Goal: Task Accomplishment & Management: Complete application form

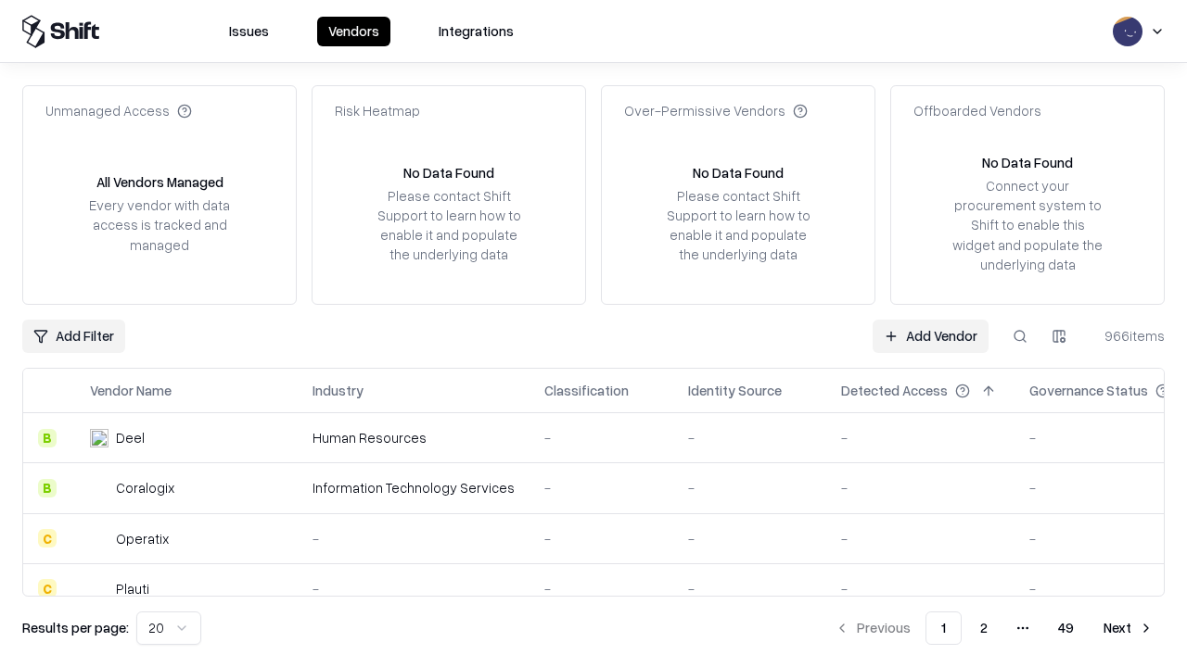
click at [930, 336] on link "Add Vendor" at bounding box center [930, 336] width 116 height 33
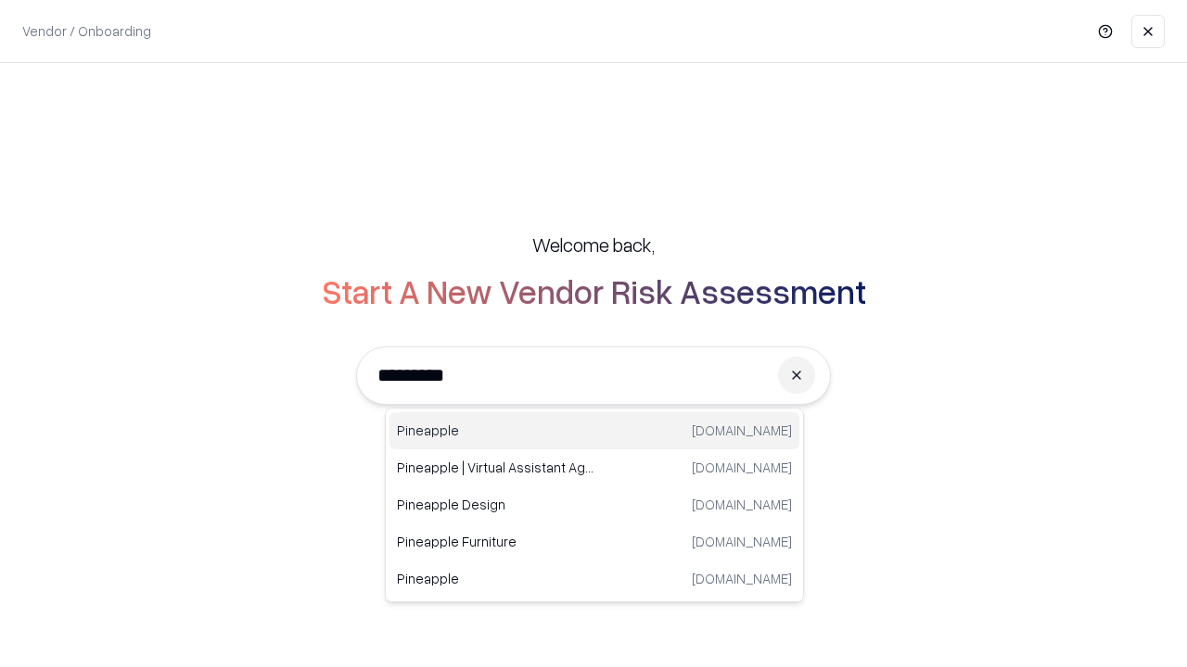
click at [594, 431] on div "Pineapple [DOMAIN_NAME]" at bounding box center [594, 431] width 410 height 37
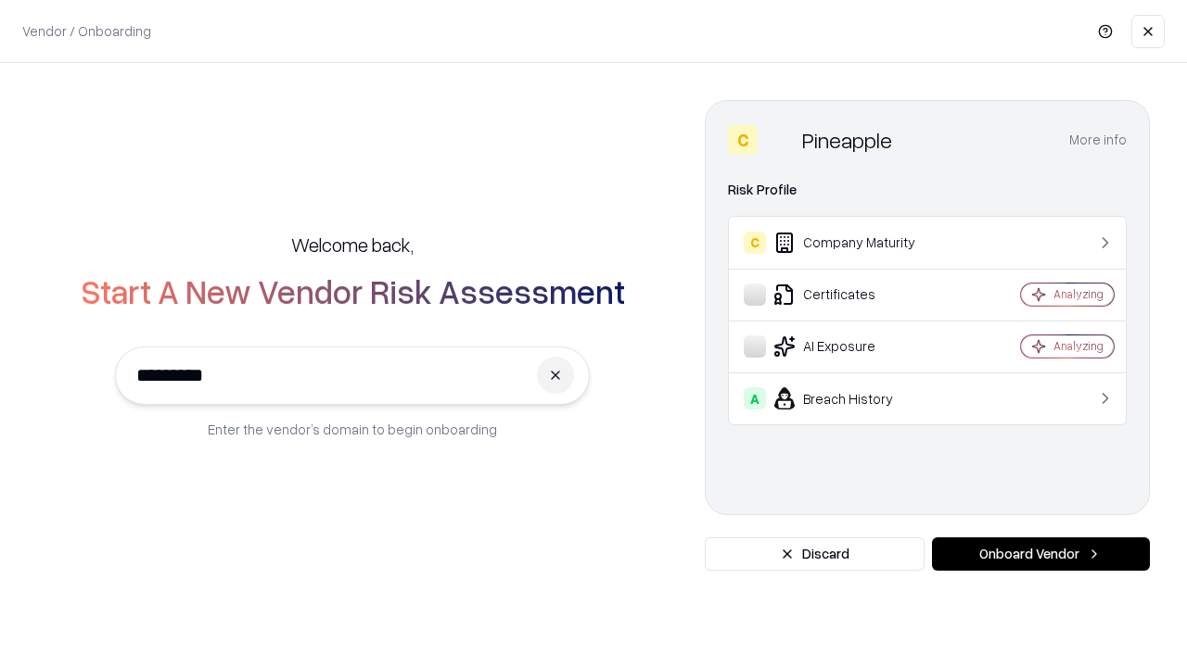
type input "*********"
click at [1040, 554] on button "Onboard Vendor" at bounding box center [1041, 554] width 218 height 33
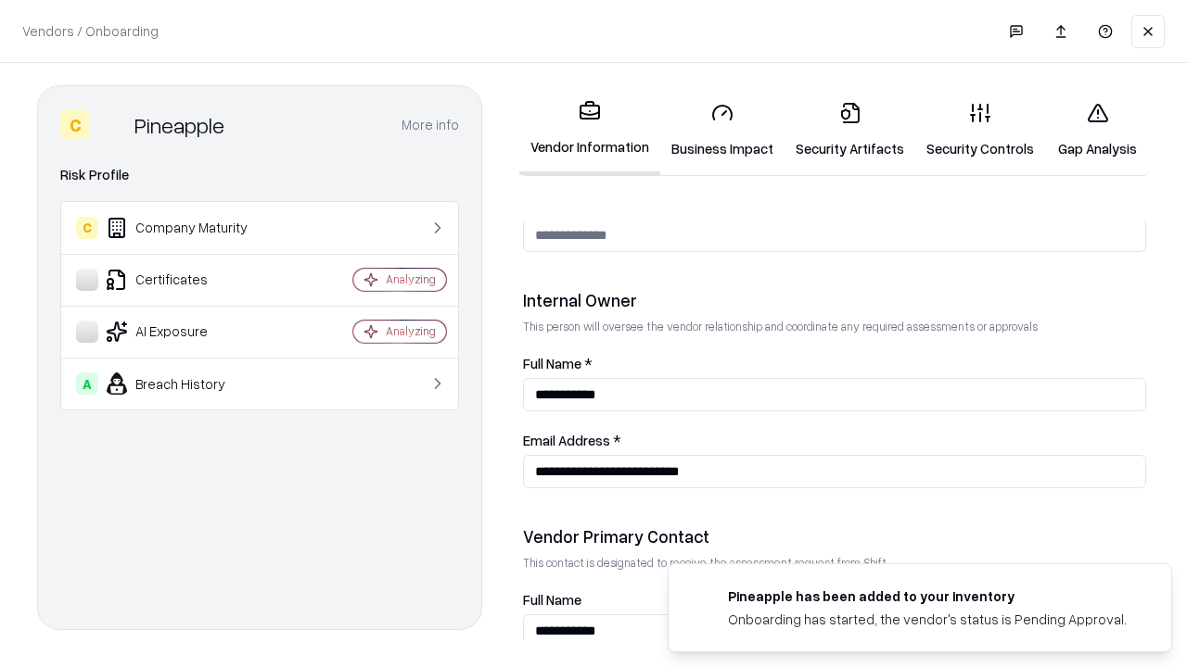
scroll to position [960, 0]
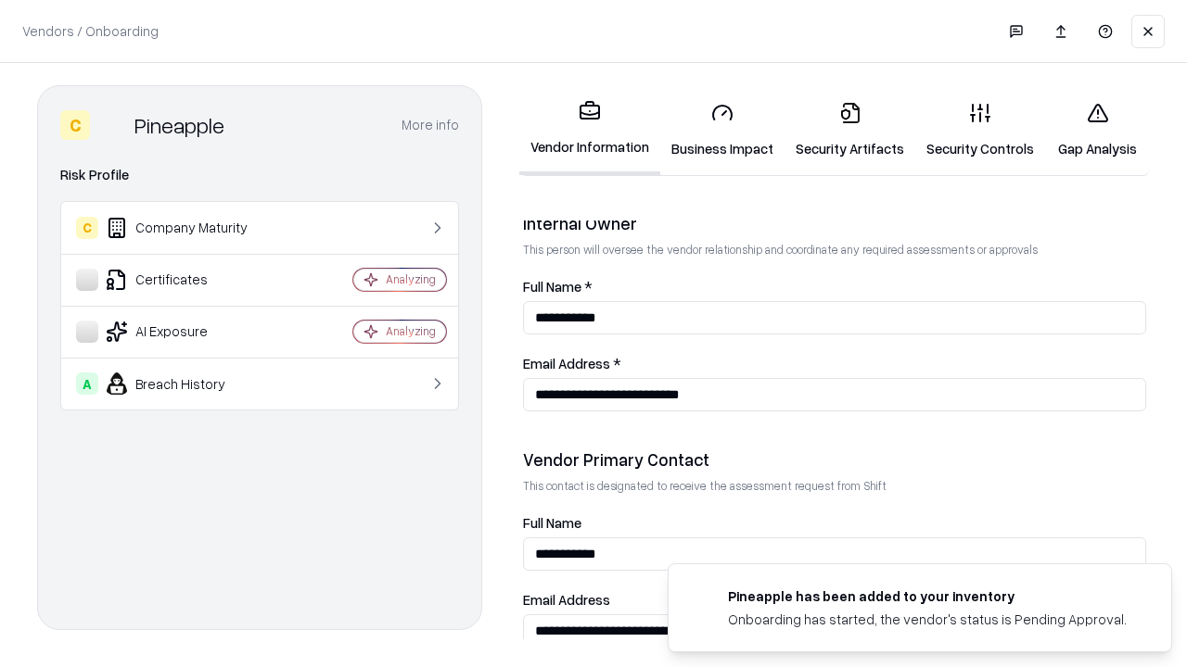
click at [722, 130] on link "Business Impact" at bounding box center [722, 130] width 124 height 86
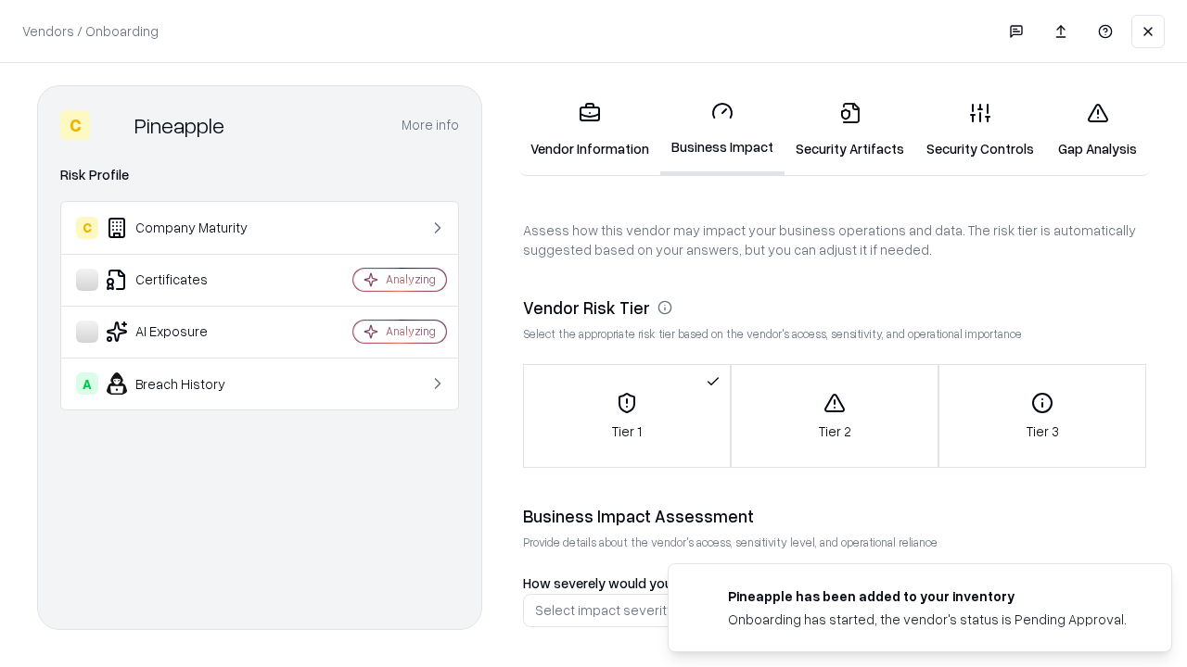
click at [849, 130] on link "Security Artifacts" at bounding box center [849, 130] width 131 height 86
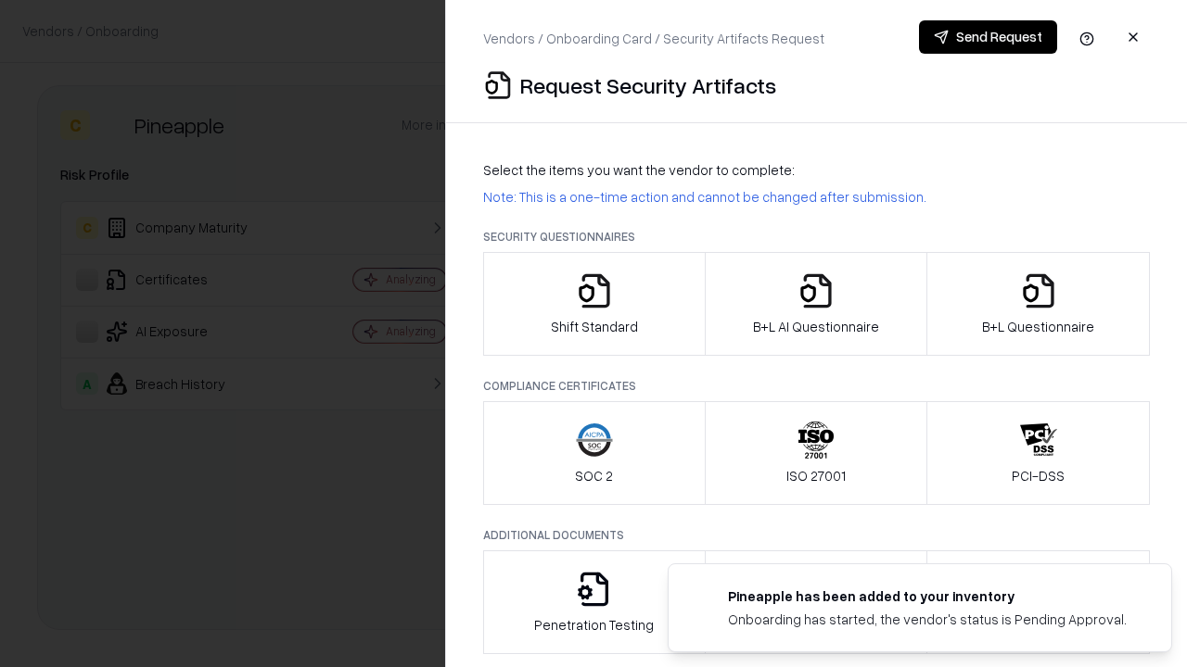
click at [593, 304] on icon "button" at bounding box center [594, 291] width 37 height 37
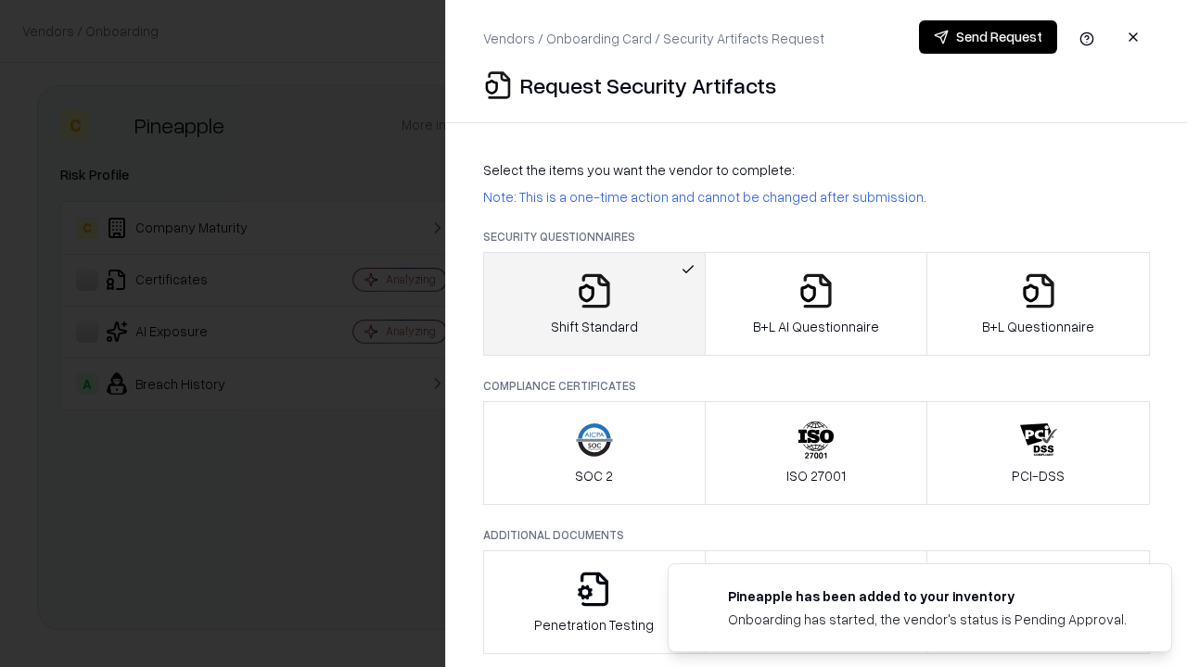
click at [987, 37] on button "Send Request" at bounding box center [988, 36] width 138 height 33
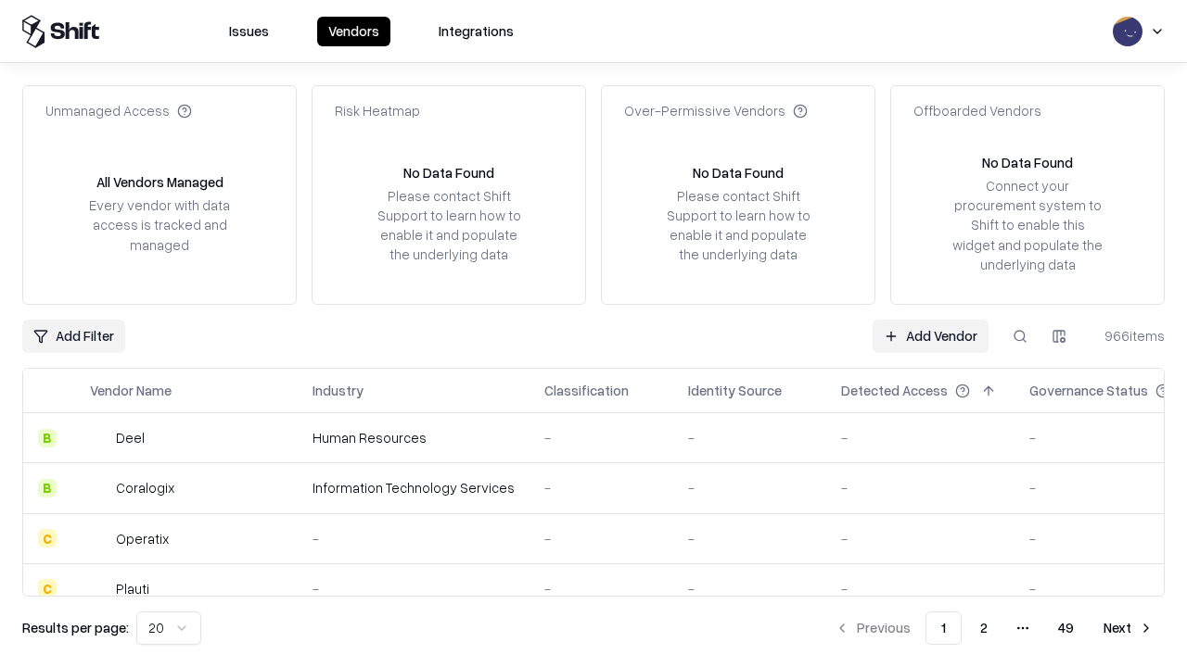
click at [1020, 336] on button at bounding box center [1019, 336] width 33 height 33
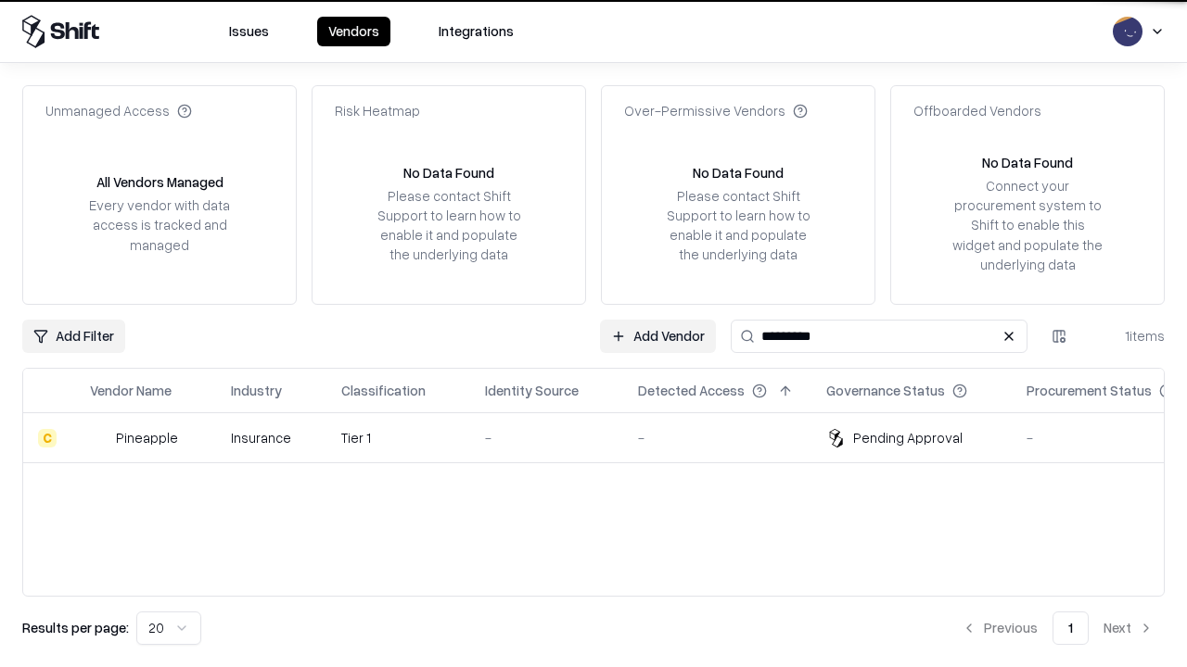
type input "*********"
click at [604, 438] on div "-" at bounding box center [546, 437] width 123 height 19
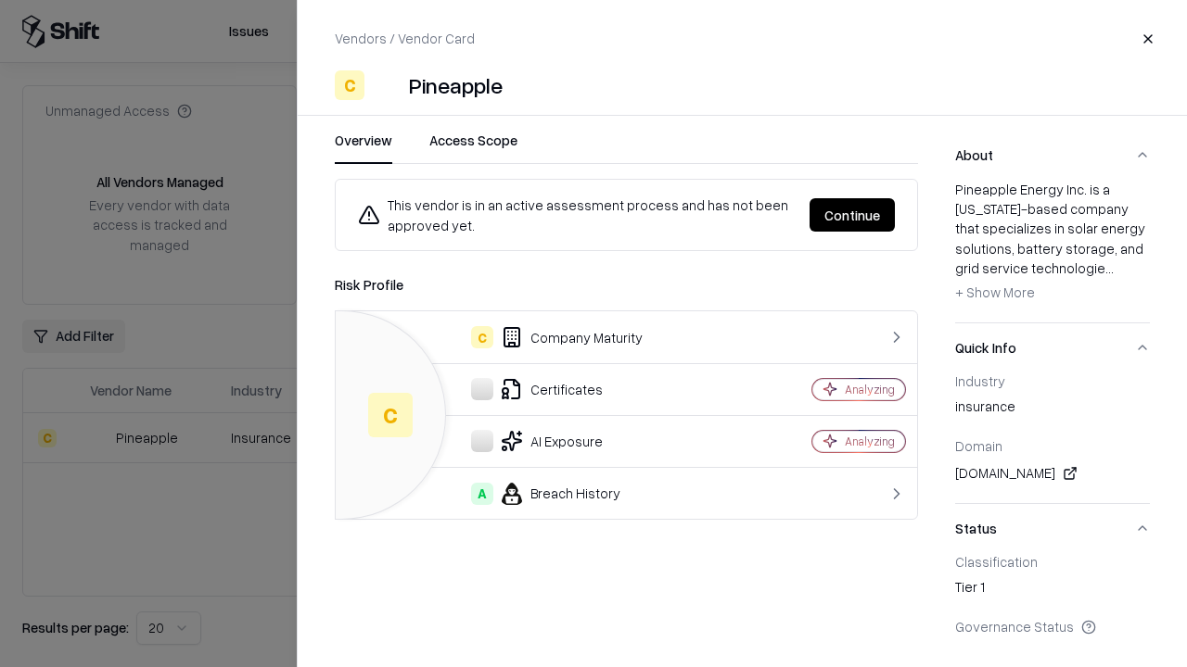
click at [852, 215] on button "Continue" at bounding box center [851, 214] width 85 height 33
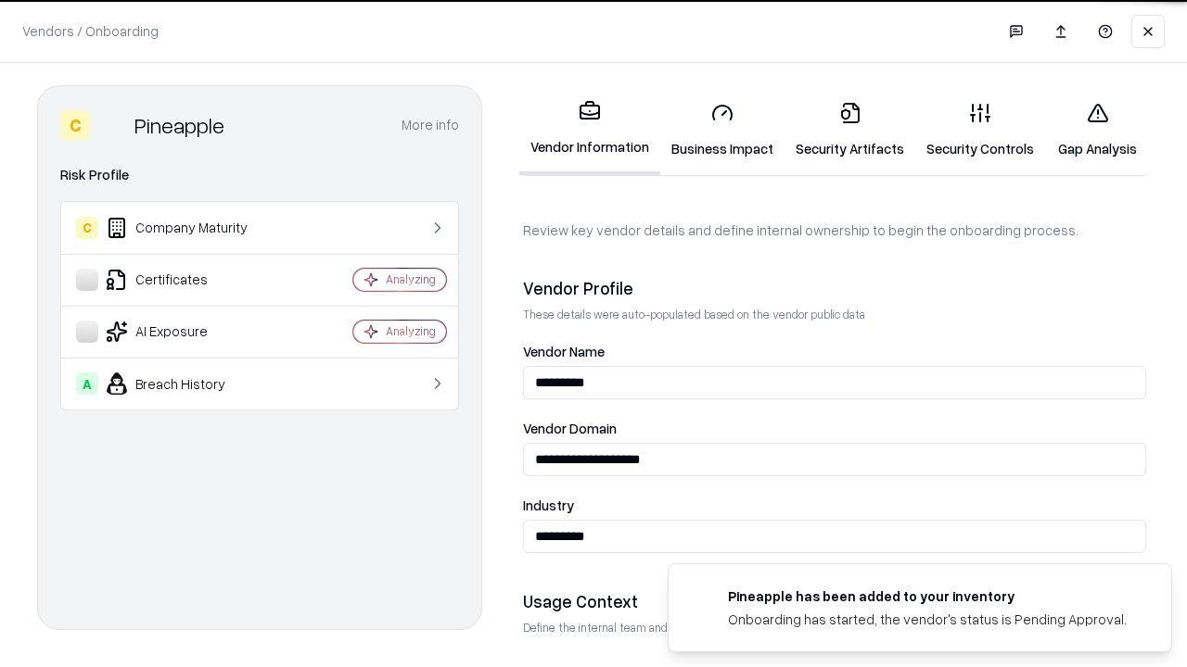
click at [849, 130] on link "Security Artifacts" at bounding box center [849, 130] width 131 height 86
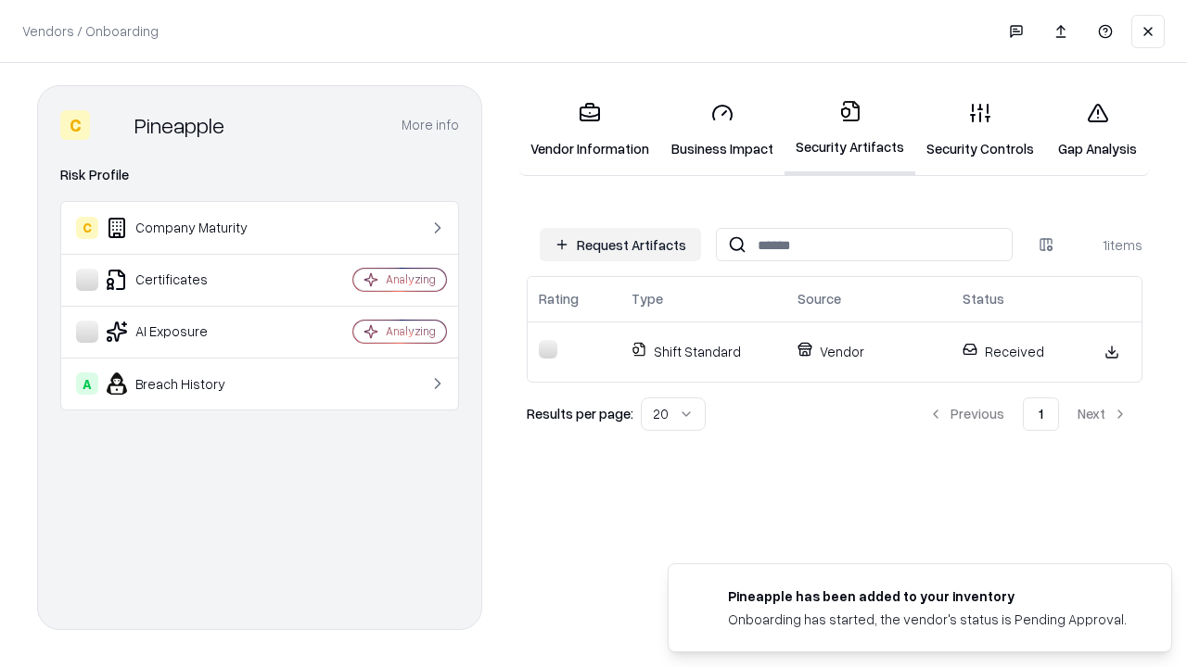
click at [1097, 130] on link "Gap Analysis" at bounding box center [1097, 130] width 105 height 86
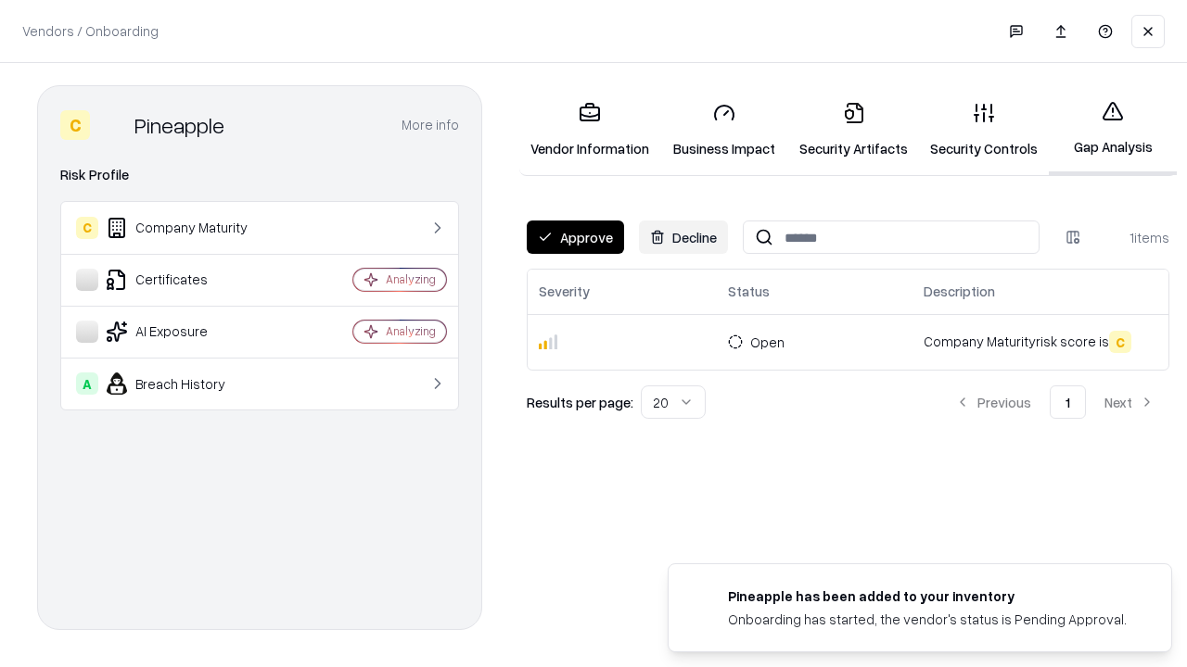
click at [575, 237] on button "Approve" at bounding box center [575, 237] width 97 height 33
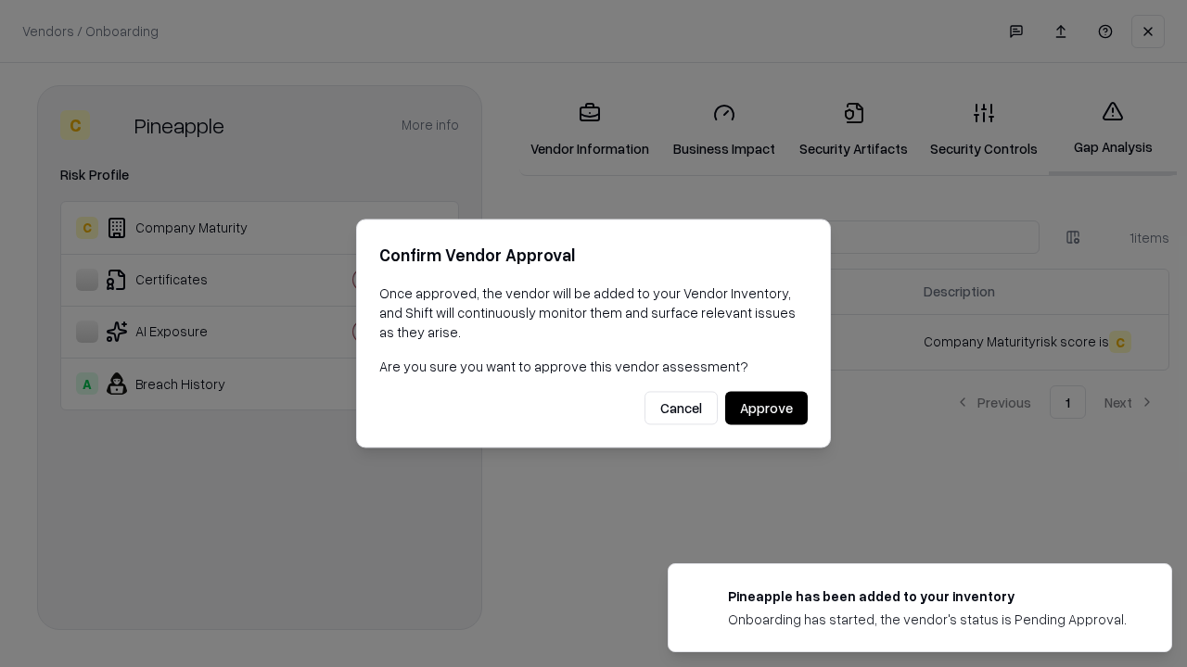
click at [766, 408] on button "Approve" at bounding box center [766, 408] width 83 height 33
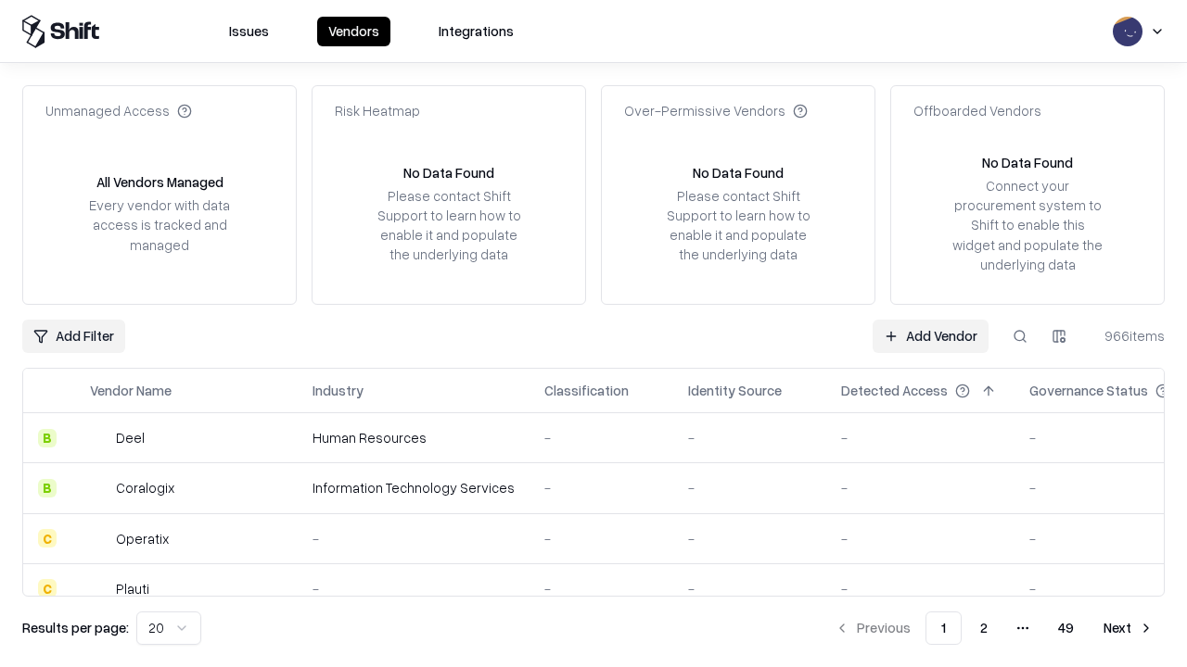
type input "*********"
click at [930, 336] on link "Add Vendor" at bounding box center [930, 336] width 116 height 33
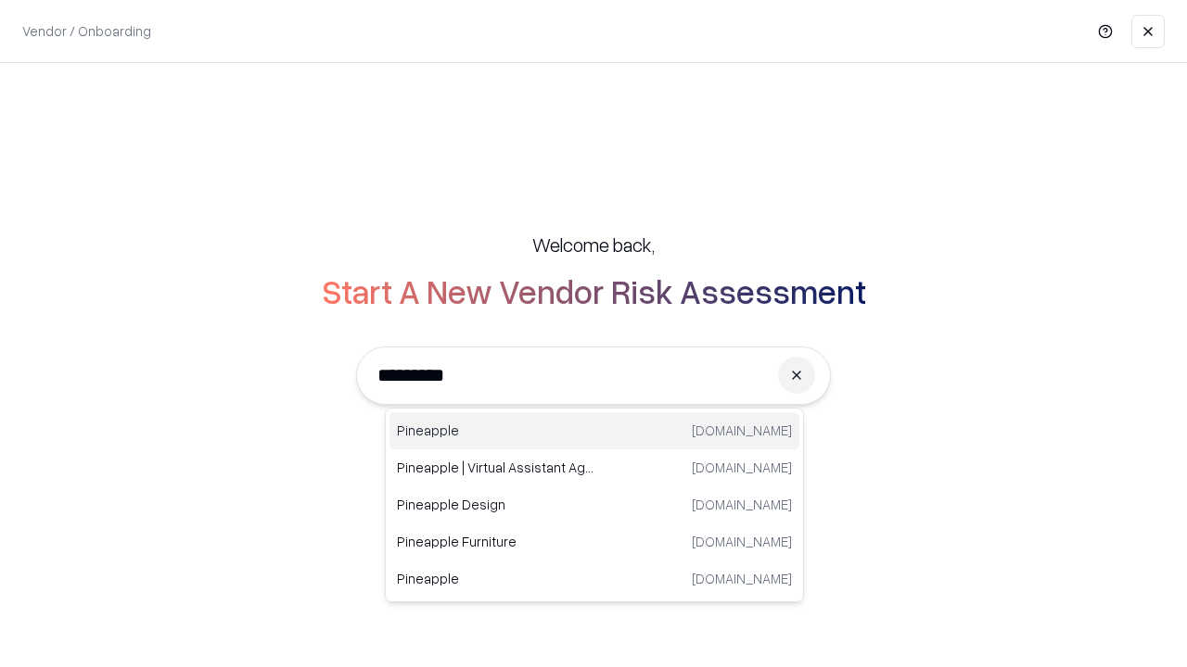
click at [594, 431] on div "Pineapple [DOMAIN_NAME]" at bounding box center [594, 431] width 410 height 37
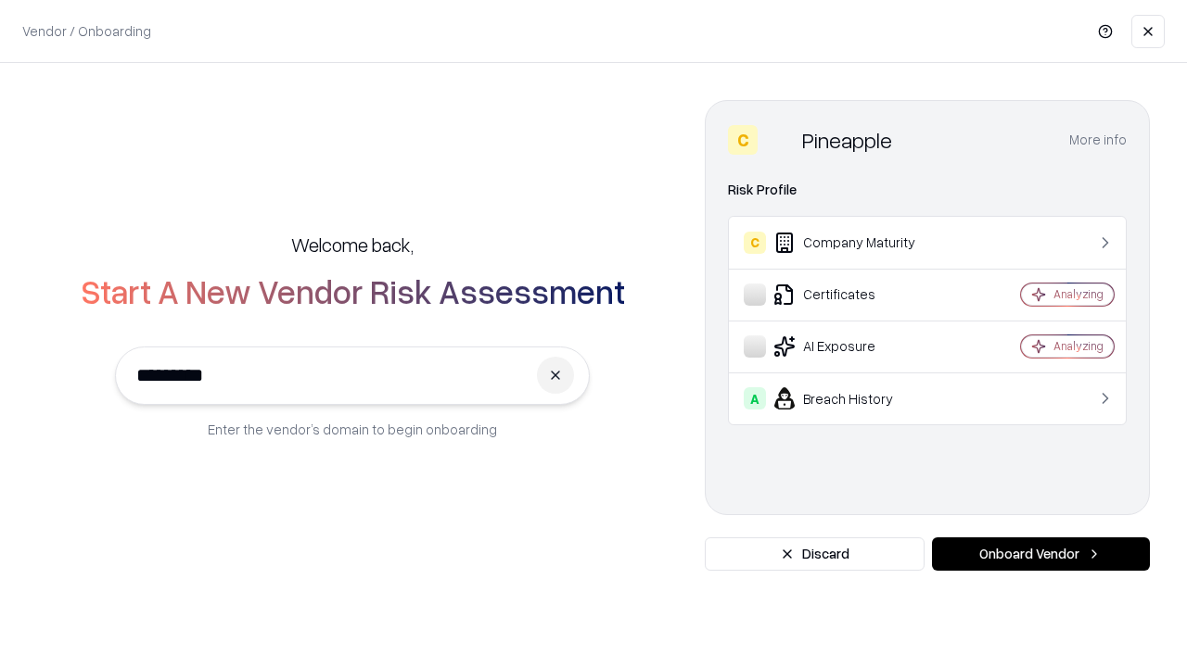
type input "*********"
click at [1040, 554] on button "Onboard Vendor" at bounding box center [1041, 554] width 218 height 33
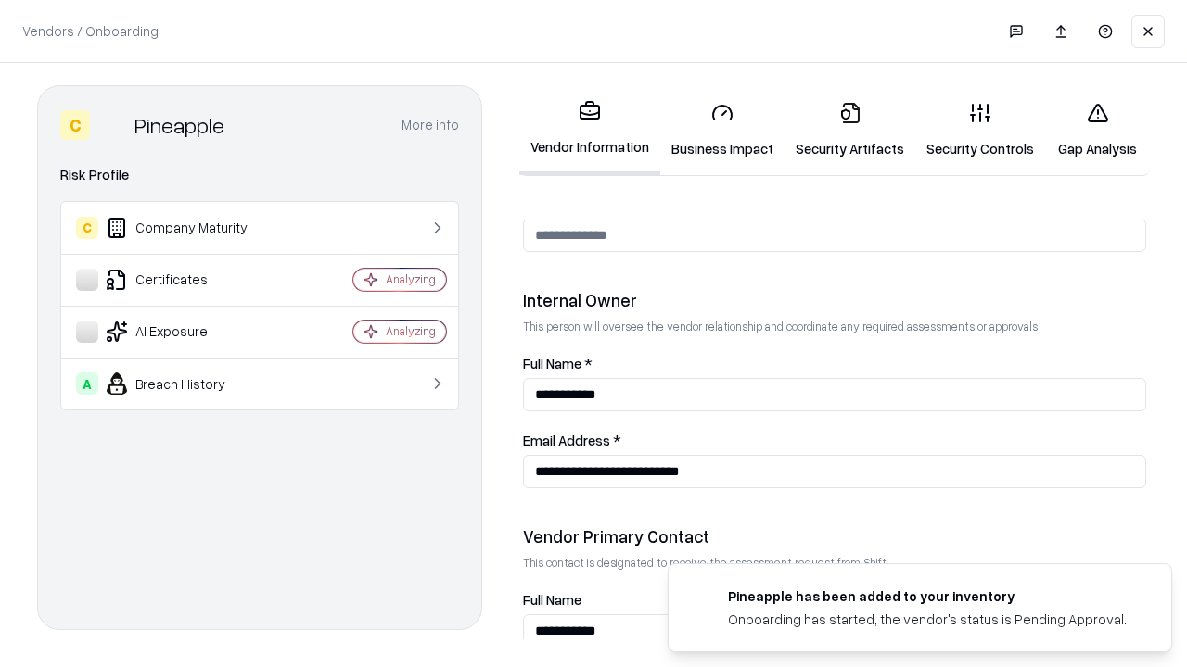
scroll to position [960, 0]
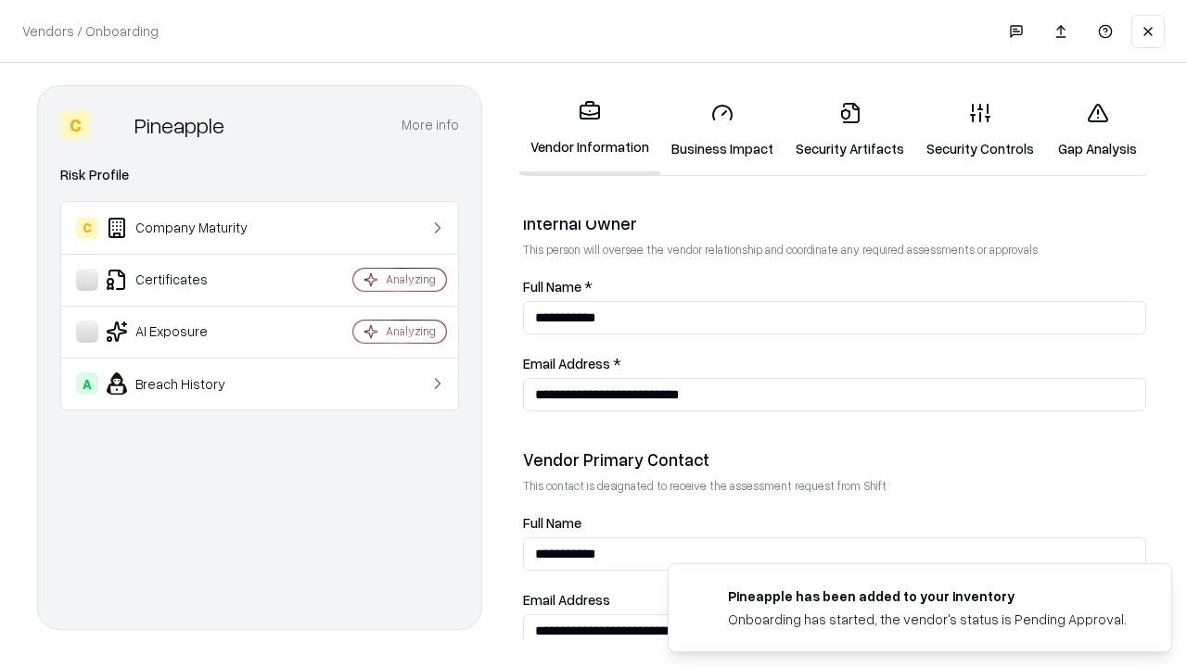
click at [1097, 130] on link "Gap Analysis" at bounding box center [1097, 130] width 105 height 86
